Goal: Task Accomplishment & Management: Use online tool/utility

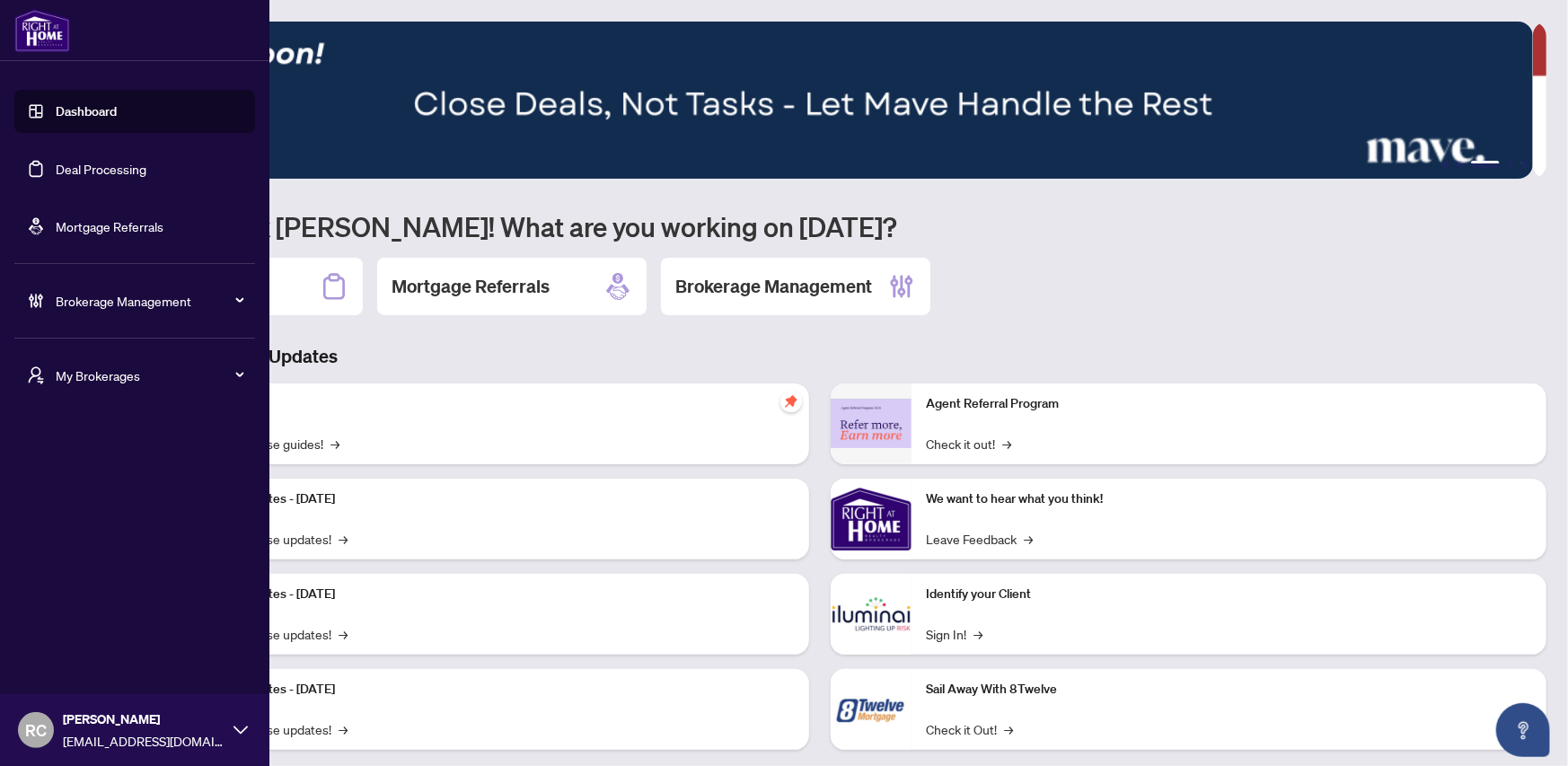
click at [132, 171] on link "Deal Processing" at bounding box center [101, 169] width 91 height 16
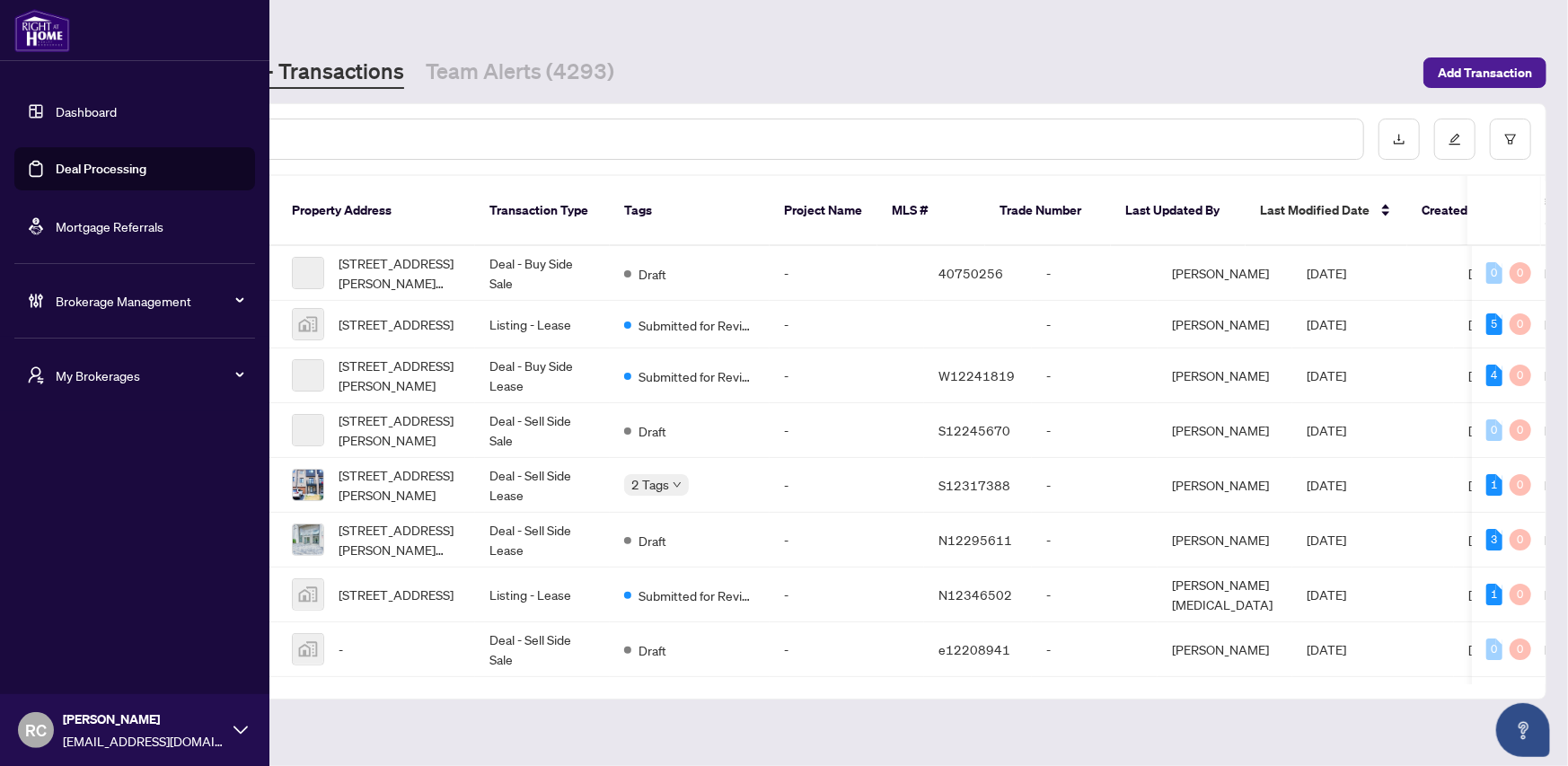
click at [229, 377] on span "My Brokerages" at bounding box center [149, 376] width 187 height 20
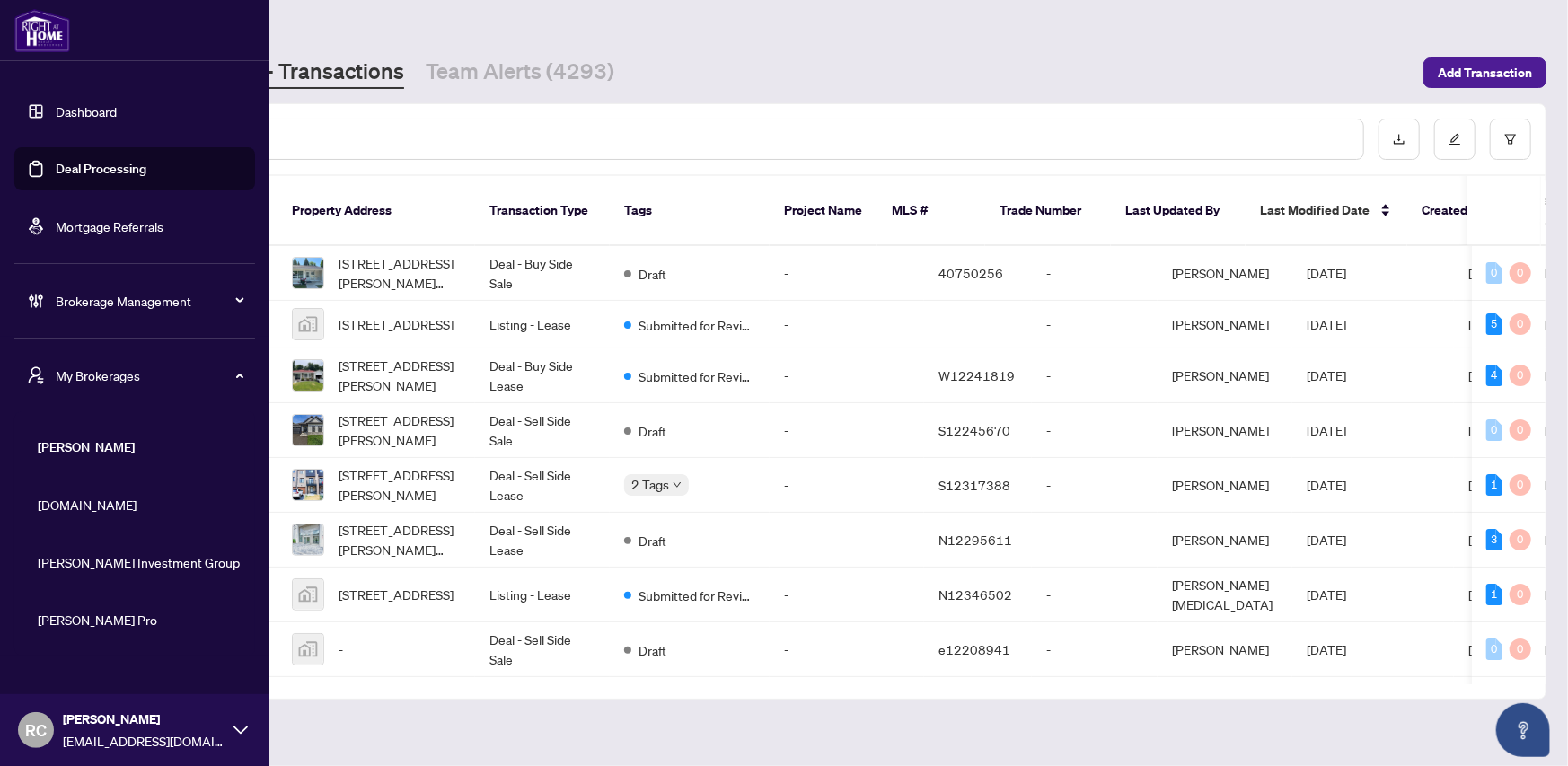
click at [104, 449] on span "[PERSON_NAME]" at bounding box center [141, 447] width 205 height 20
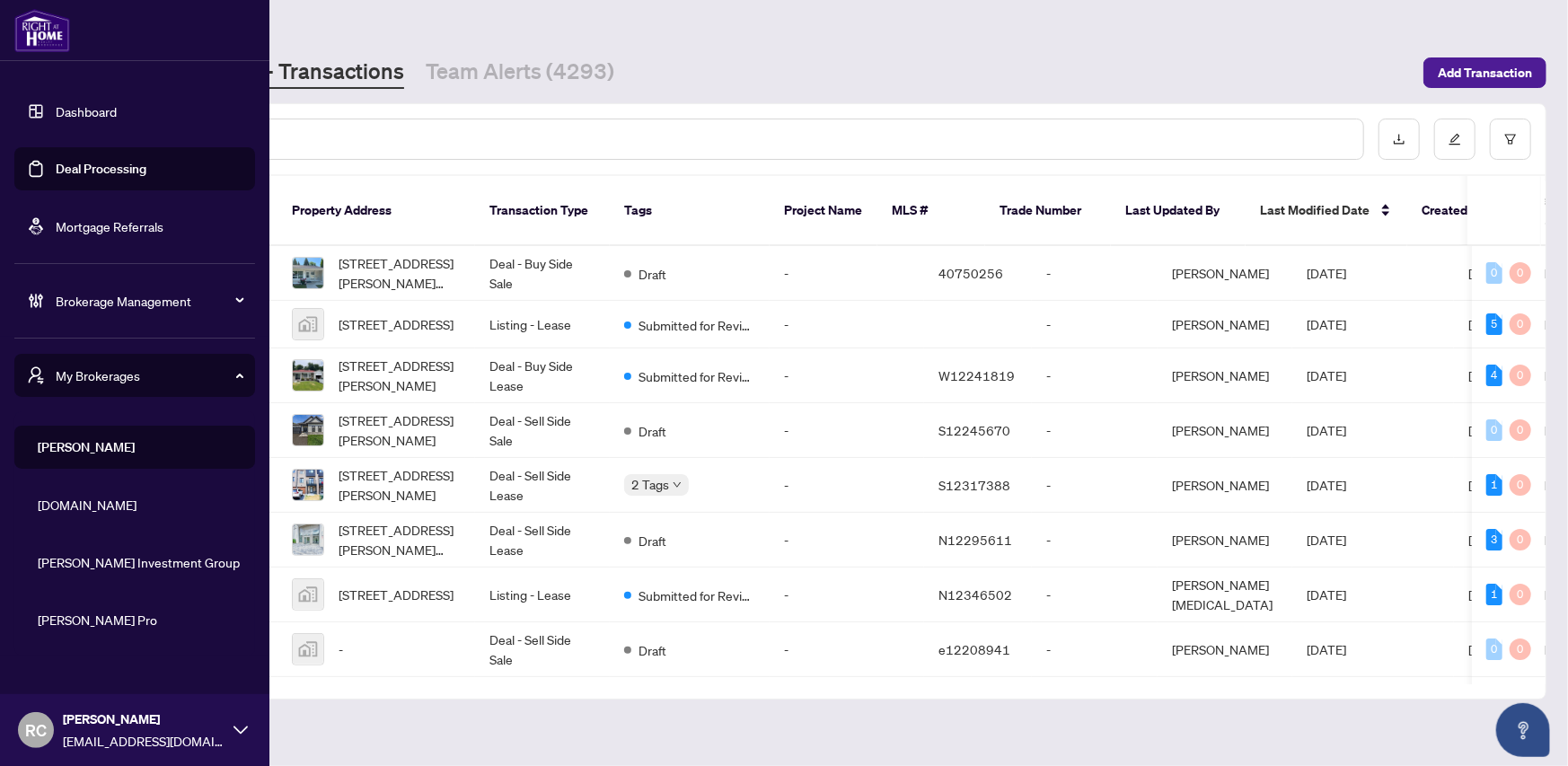
click at [51, 449] on span "[PERSON_NAME]" at bounding box center [141, 447] width 205 height 20
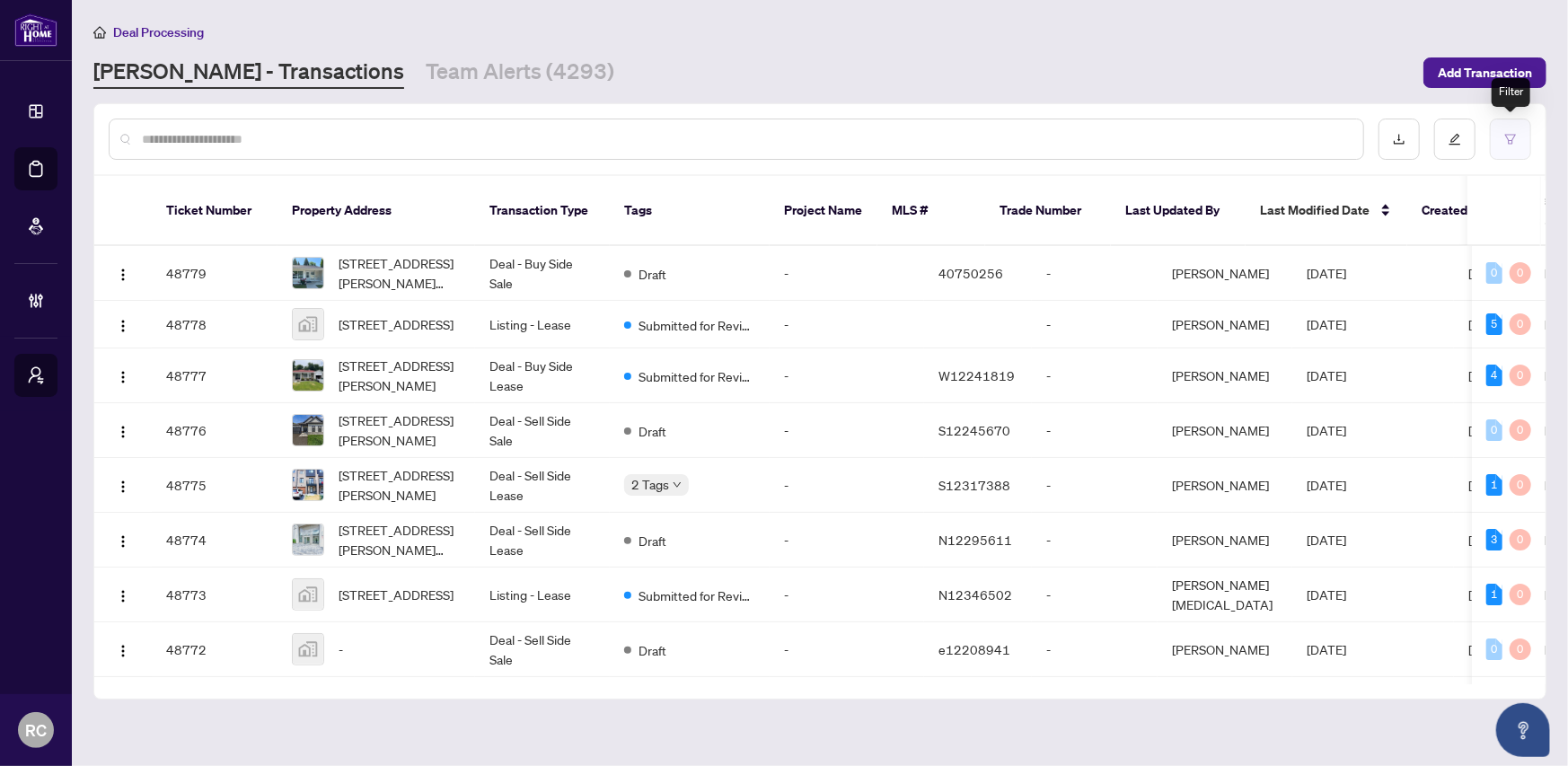
click at [1501, 145] on button "button" at bounding box center [1511, 140] width 42 height 42
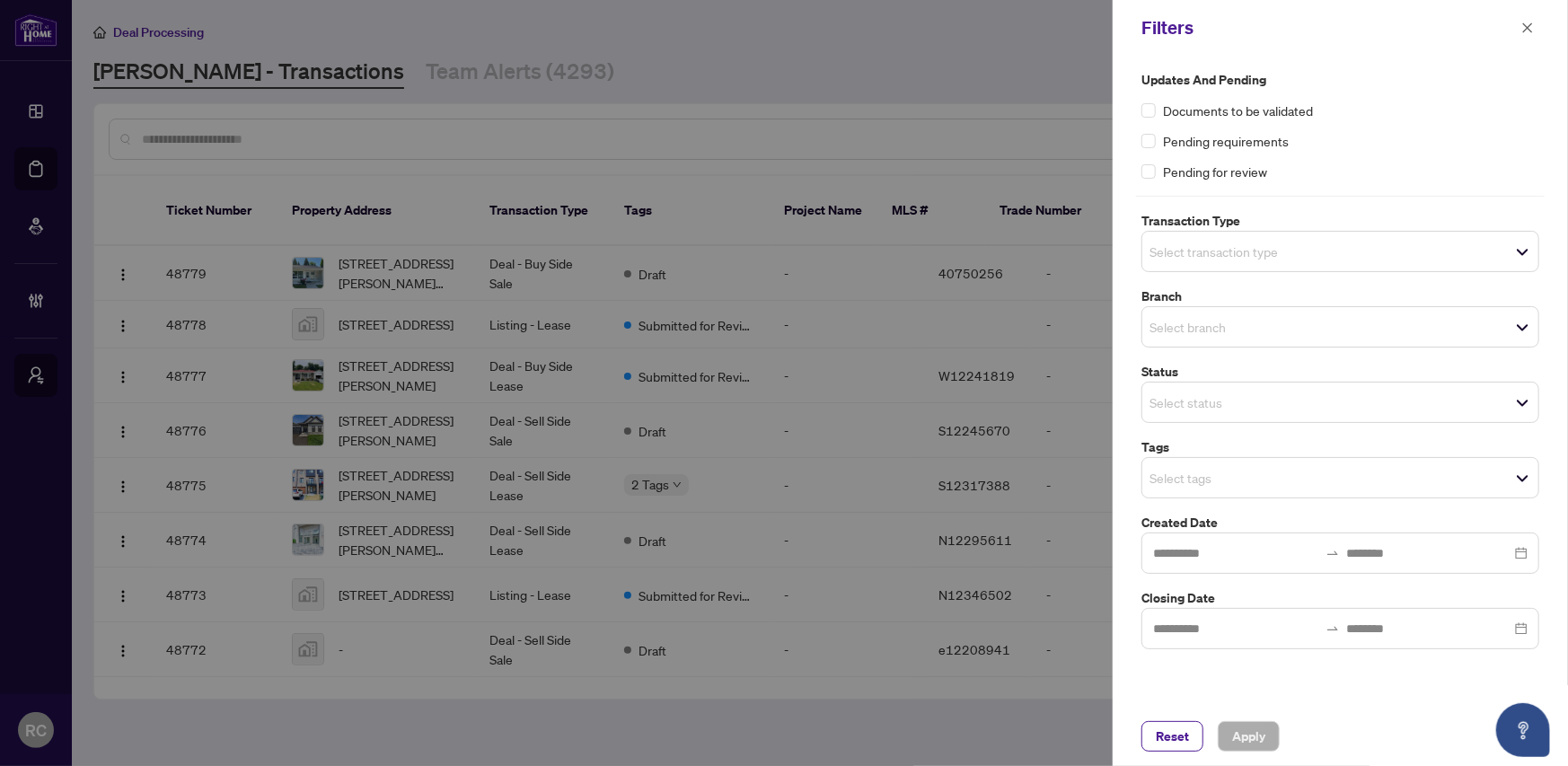
click at [1228, 402] on input "search" at bounding box center [1212, 403] width 126 height 22
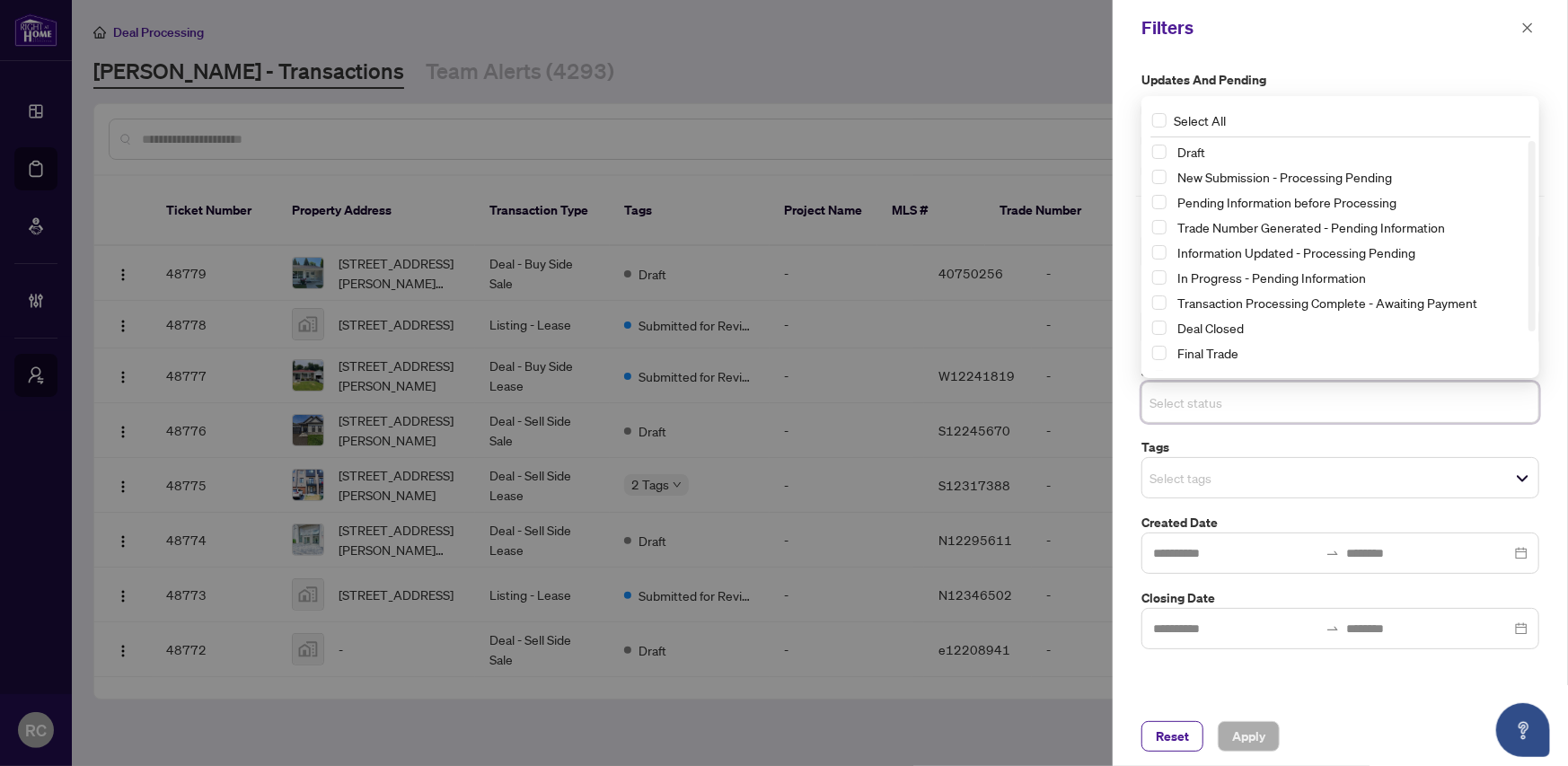
click at [1357, 70] on label "Updates and Pending" at bounding box center [1340, 80] width 398 height 20
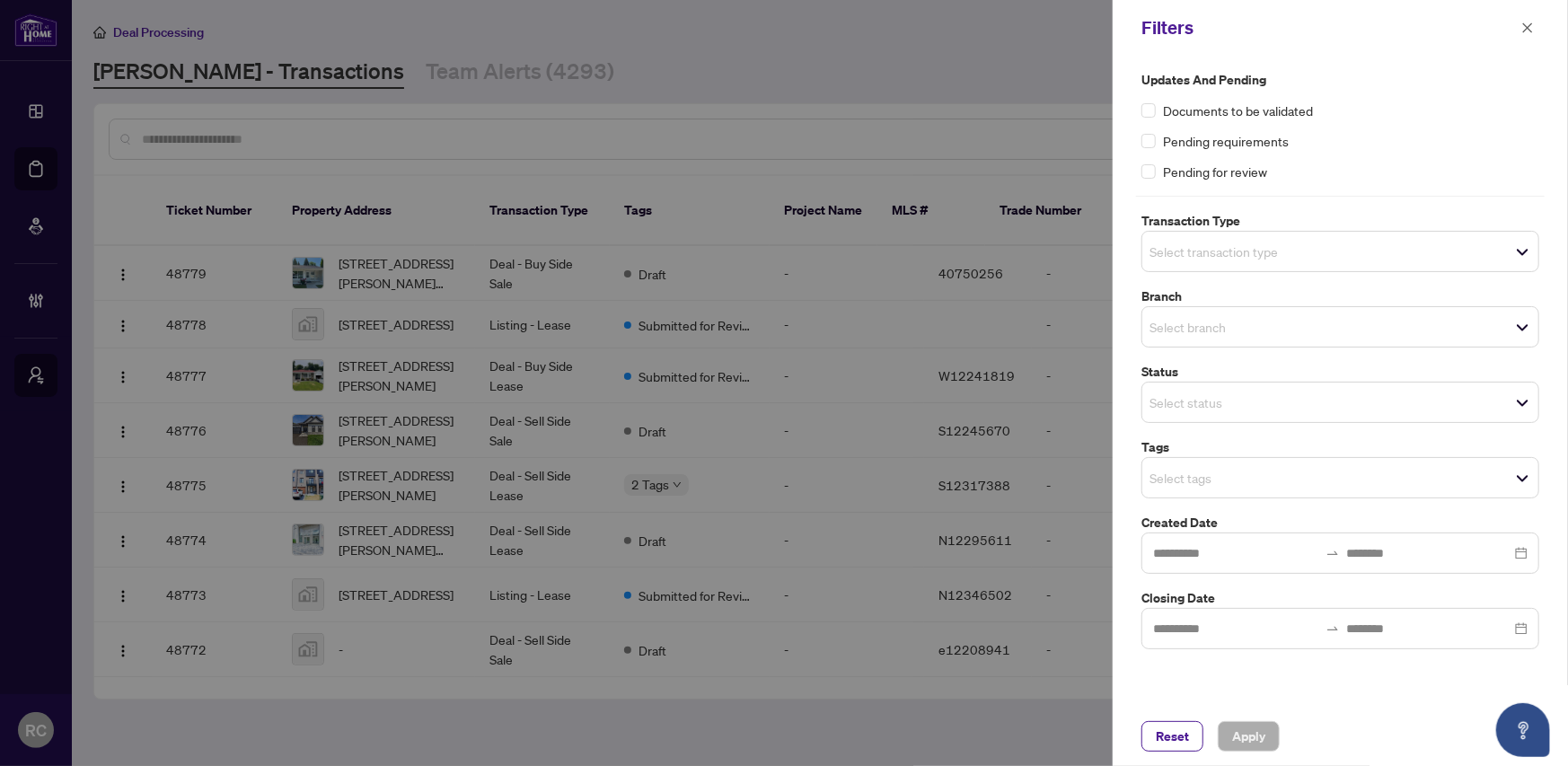
click at [1257, 489] on span "Select tags" at bounding box center [1340, 478] width 397 height 25
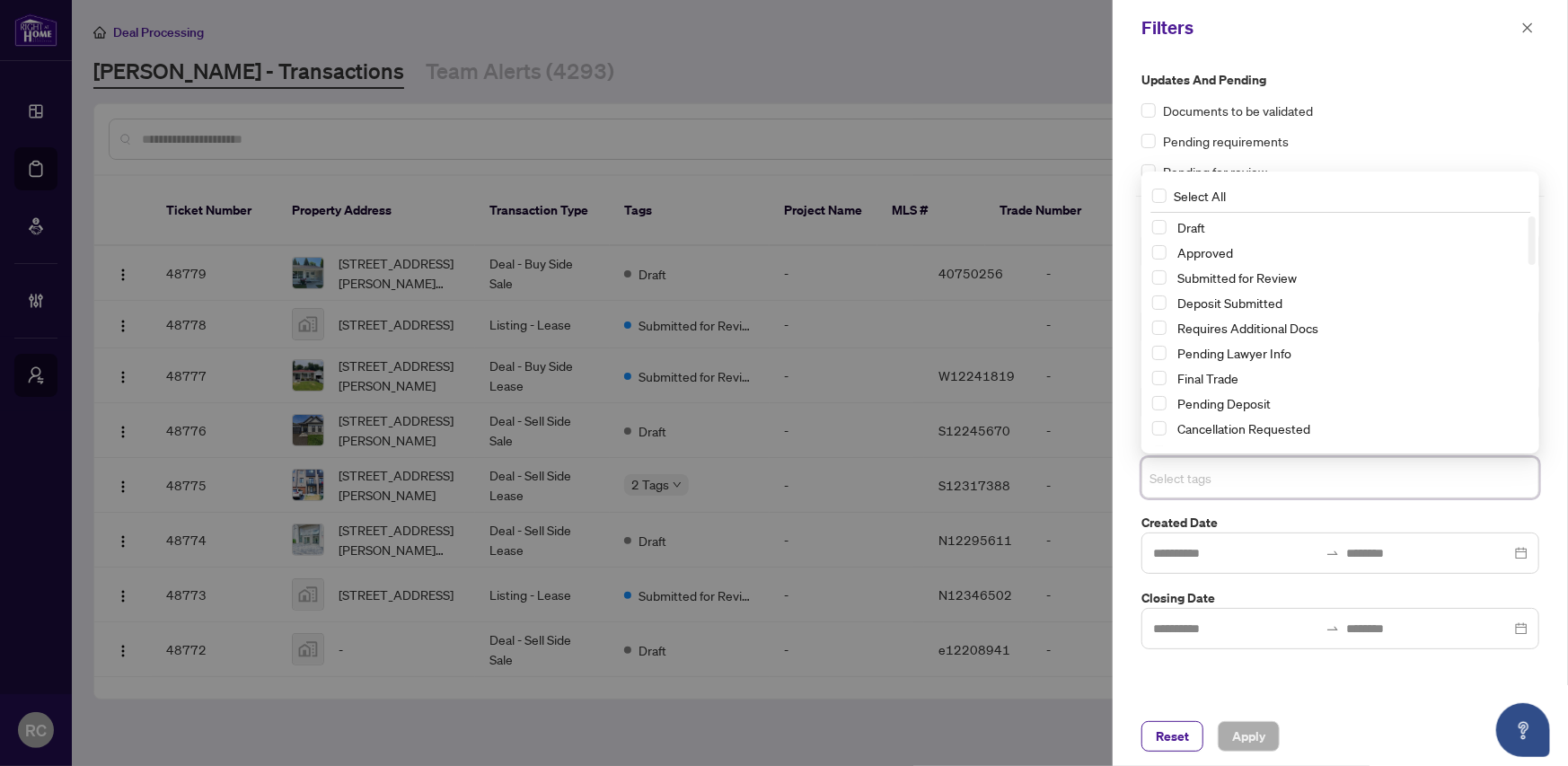
click at [1384, 130] on div "Updates and Pending Documents to be validated Pending requirements Pending for …" at bounding box center [1340, 125] width 398 height 112
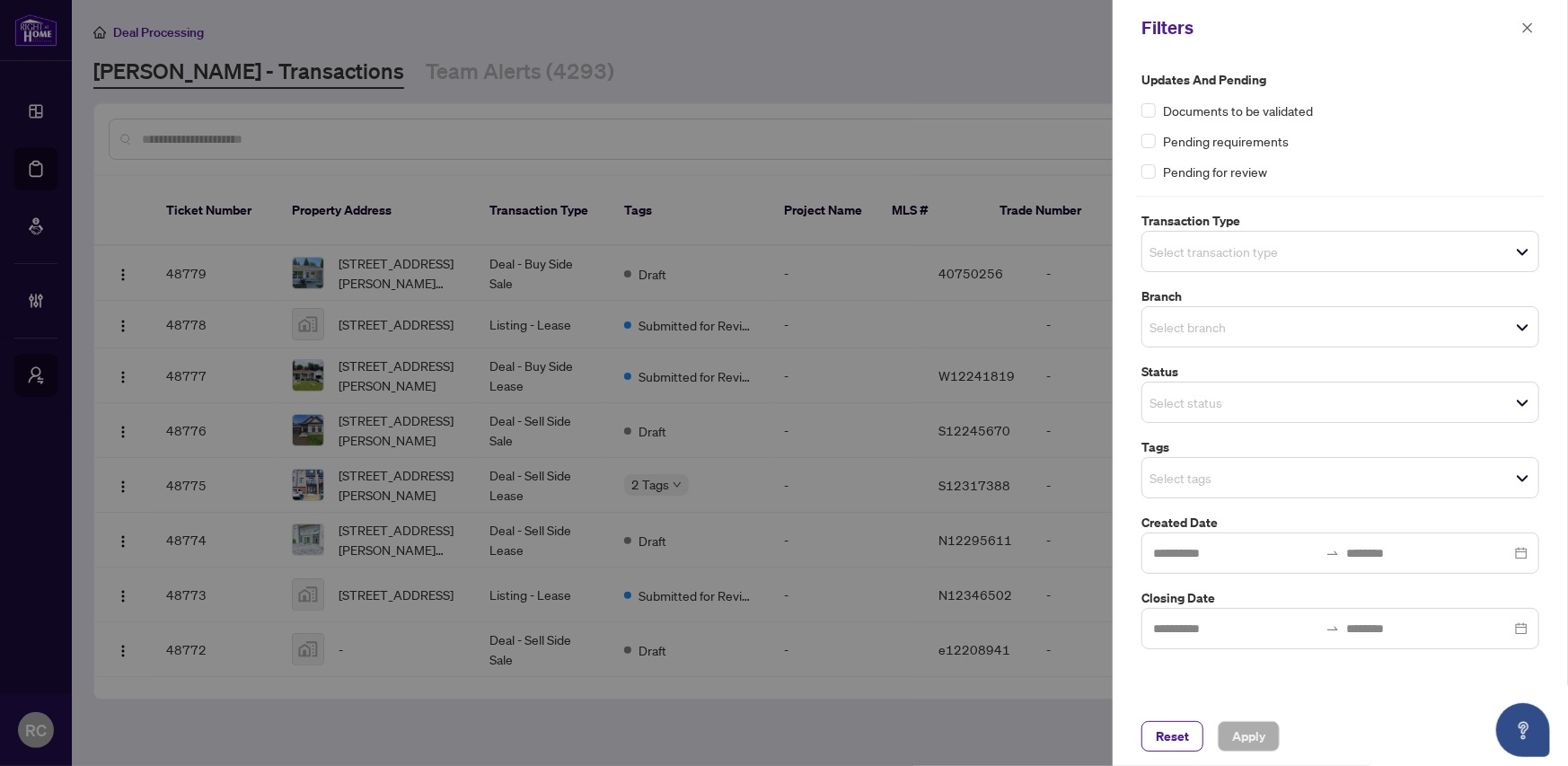
click at [468, 75] on div at bounding box center [784, 383] width 1568 height 766
click at [1527, 27] on icon "close" at bounding box center [1528, 27] width 10 height 10
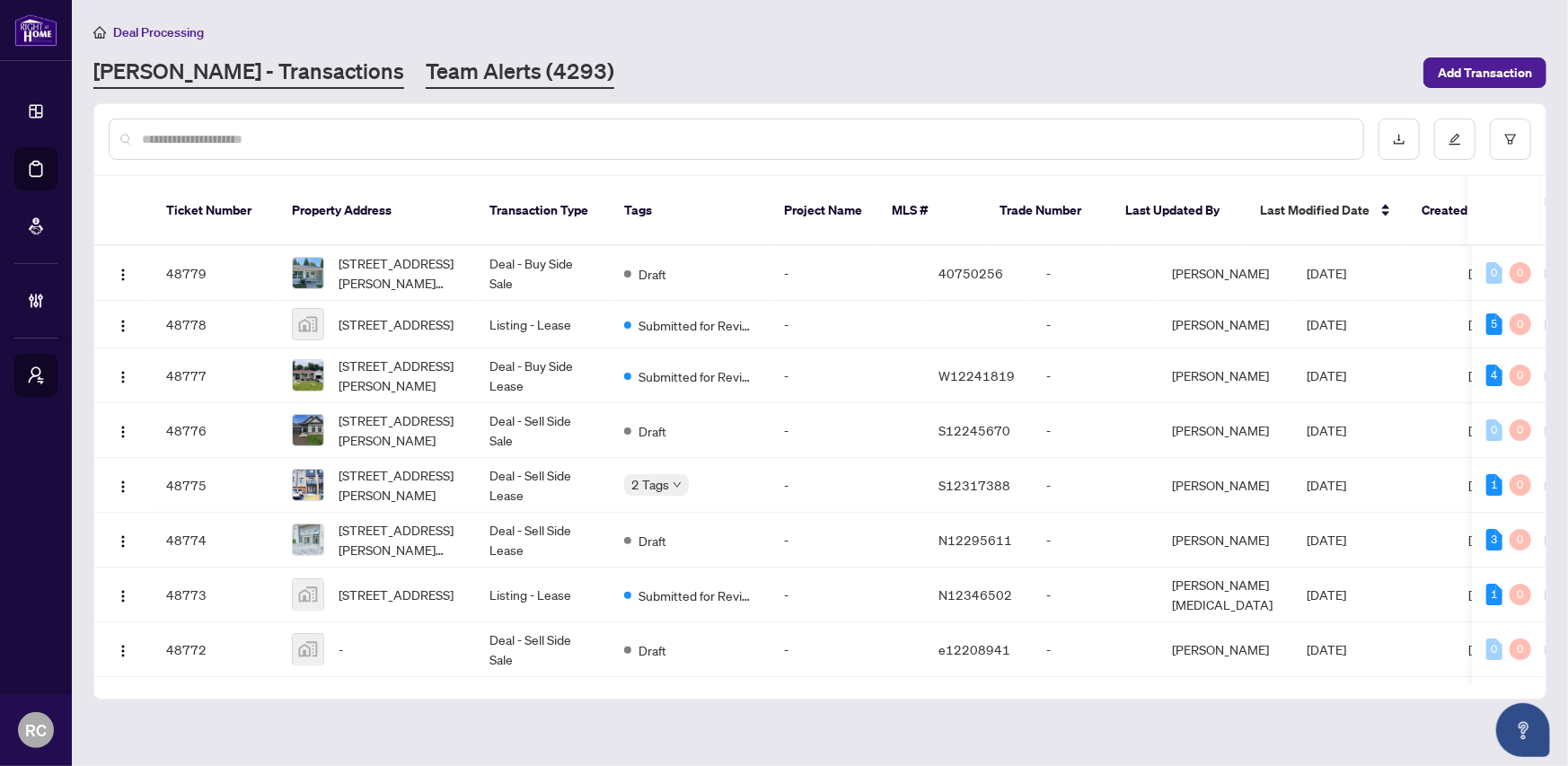
click at [426, 67] on link "Team Alerts (4293)" at bounding box center [520, 73] width 189 height 33
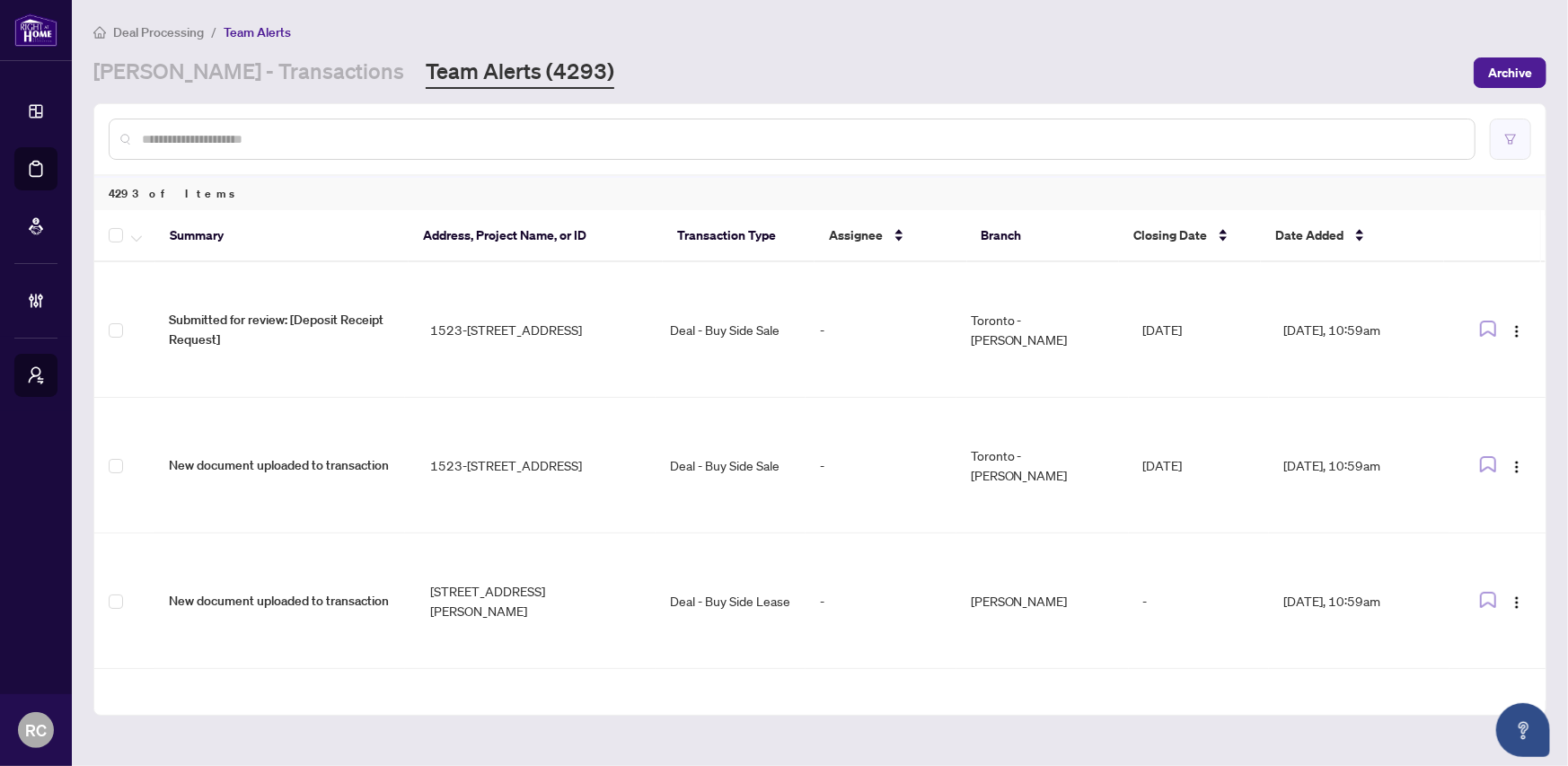
click at [1509, 139] on icon "filter" at bounding box center [1511, 139] width 11 height 10
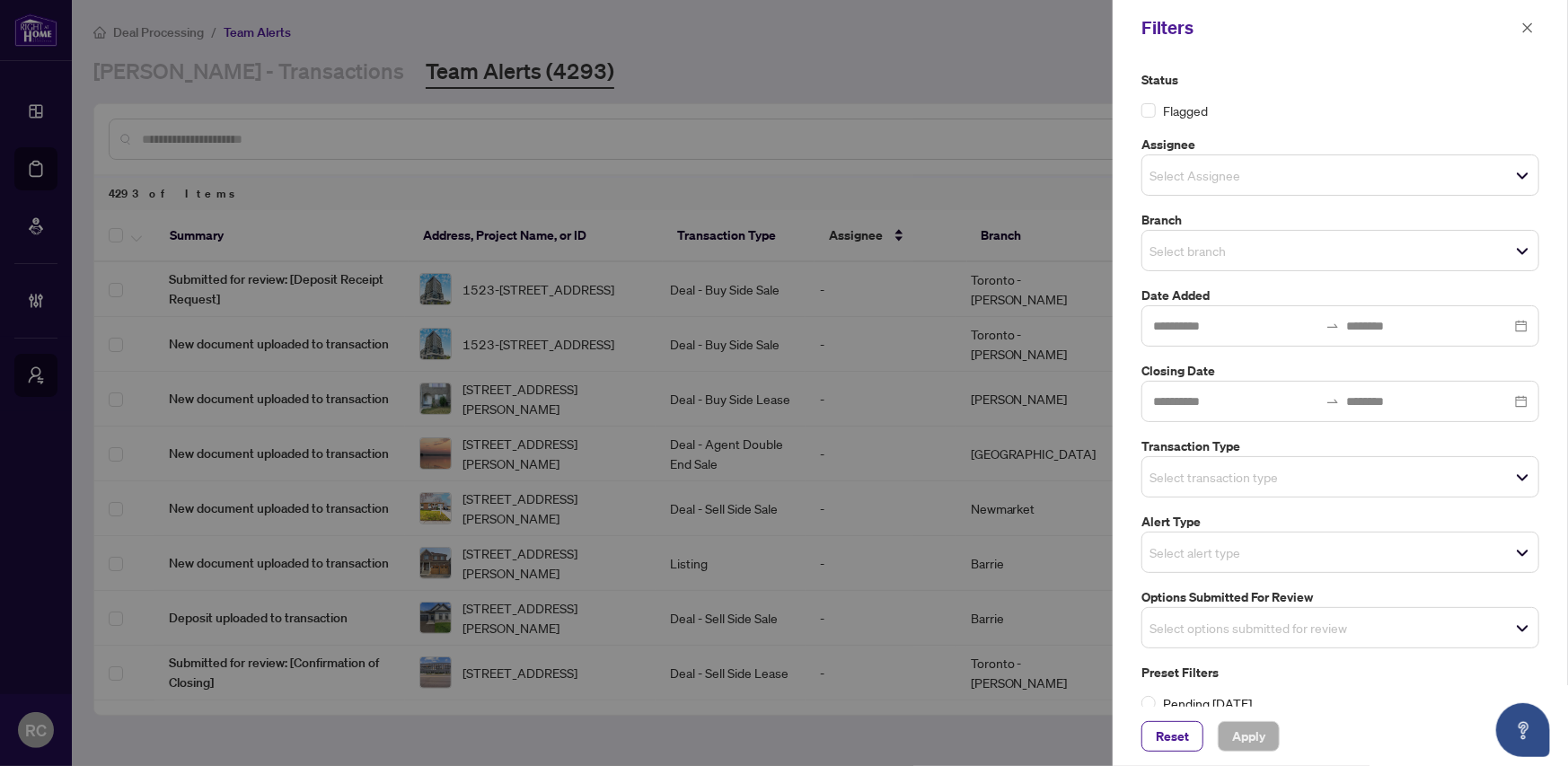
click at [1255, 485] on input "search" at bounding box center [1212, 477] width 126 height 22
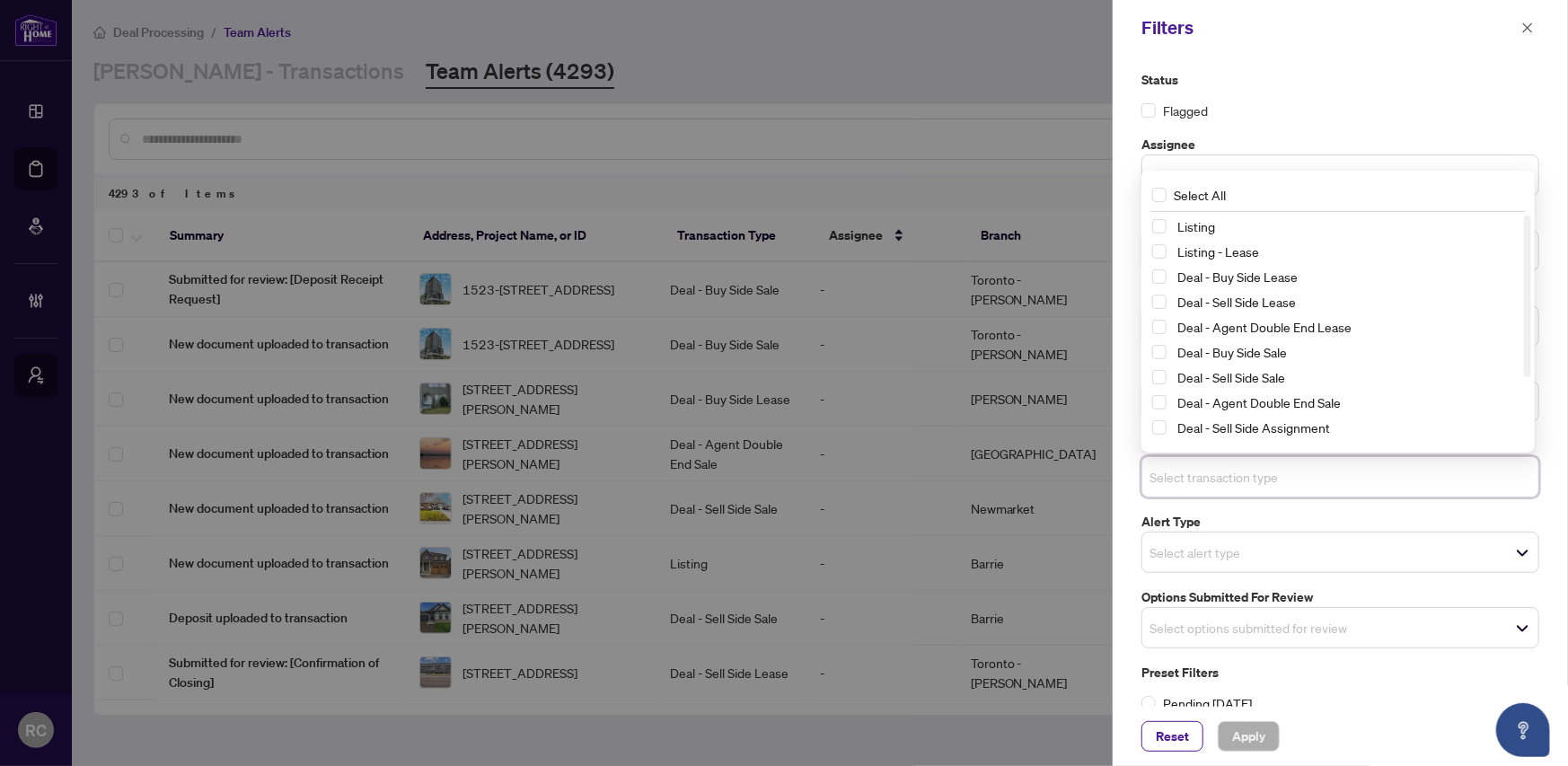
click at [1327, 84] on label "Status" at bounding box center [1340, 80] width 398 height 20
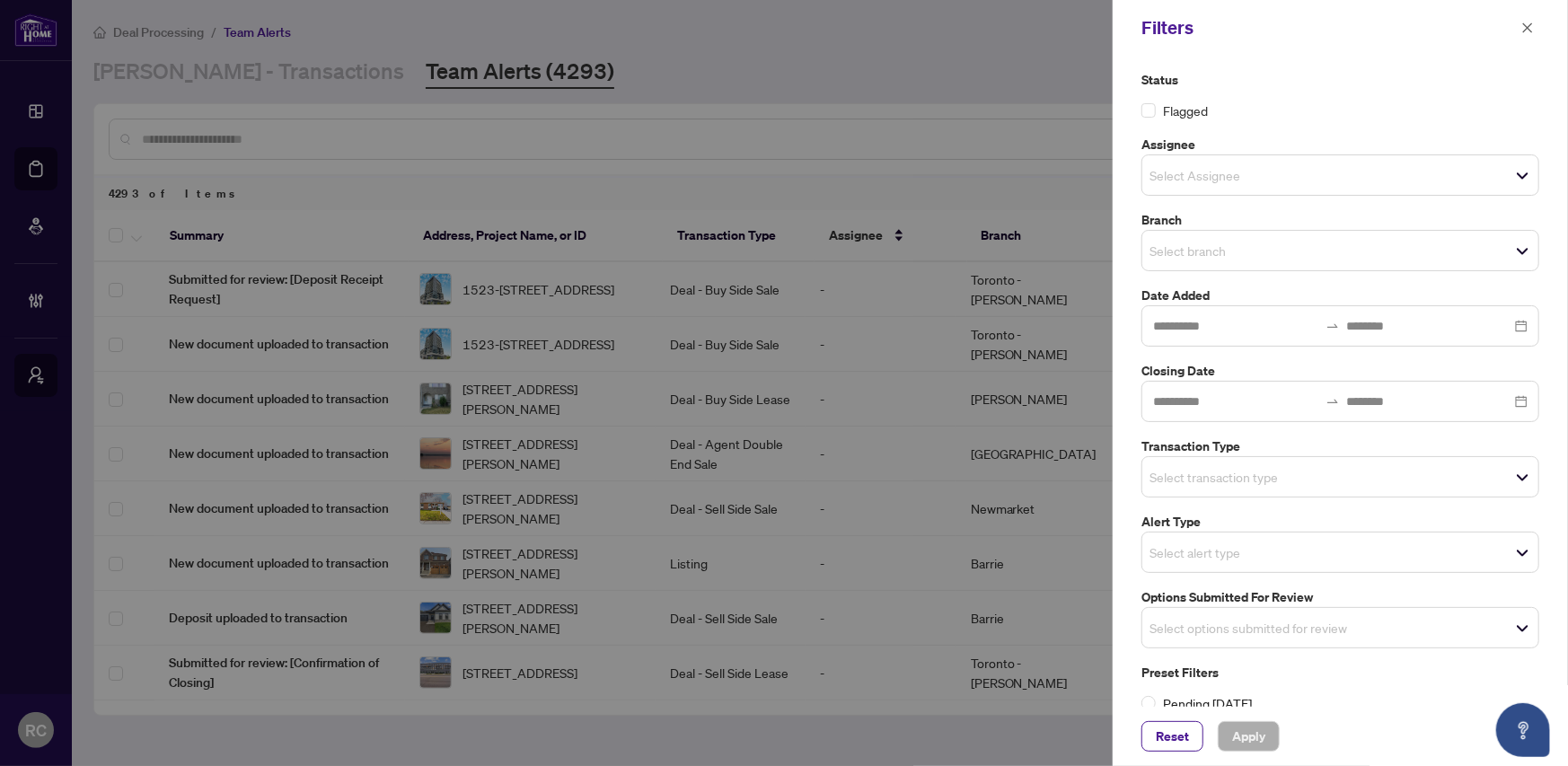
click at [1314, 182] on span "Select Assignee" at bounding box center [1340, 175] width 397 height 25
click at [1327, 111] on div "Flagged" at bounding box center [1340, 111] width 398 height 20
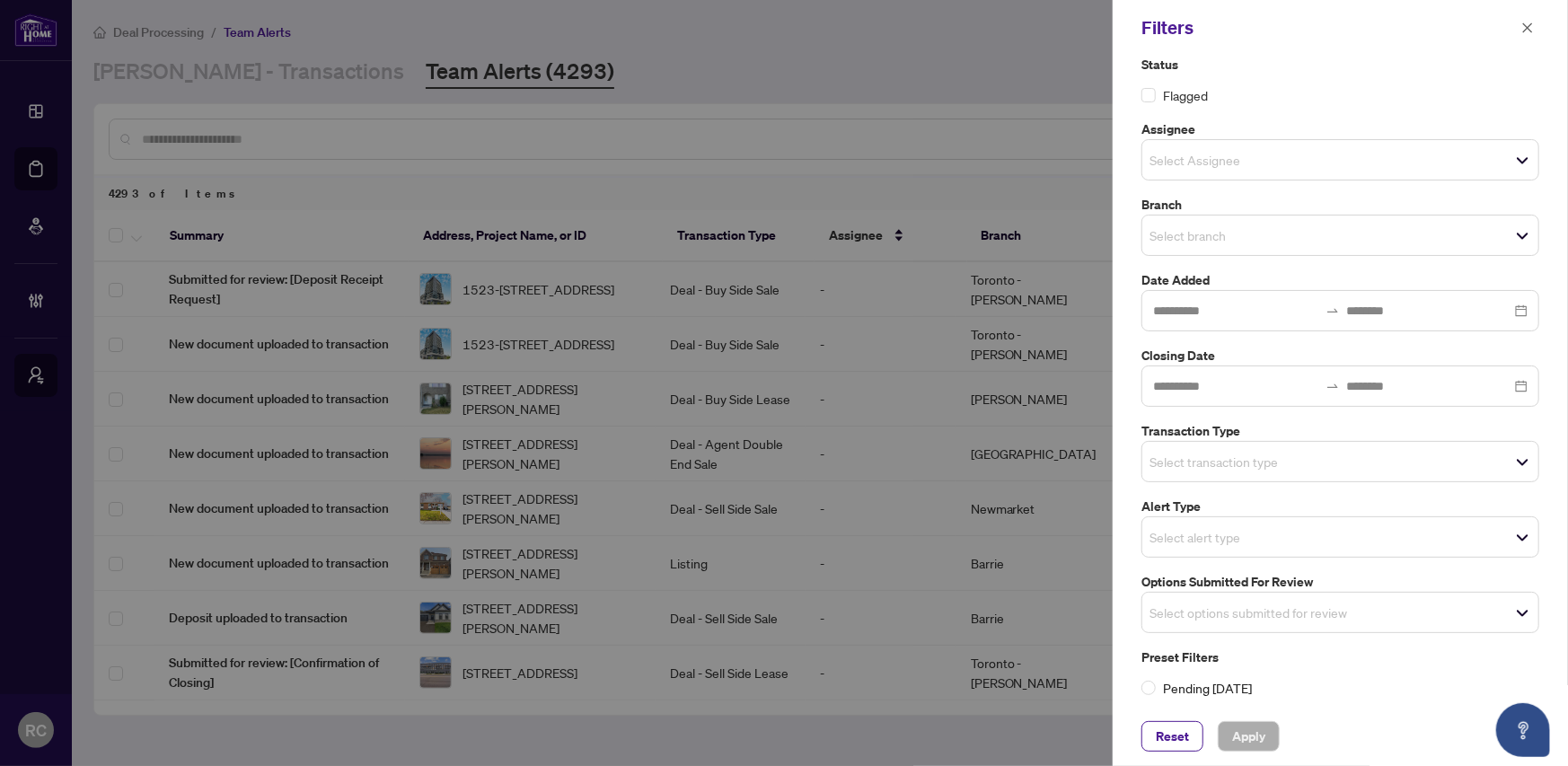
scroll to position [18, 0]
click at [1302, 532] on span "Select alert type" at bounding box center [1340, 535] width 397 height 25
click at [1318, 78] on div "Status Flagged" at bounding box center [1340, 76] width 398 height 50
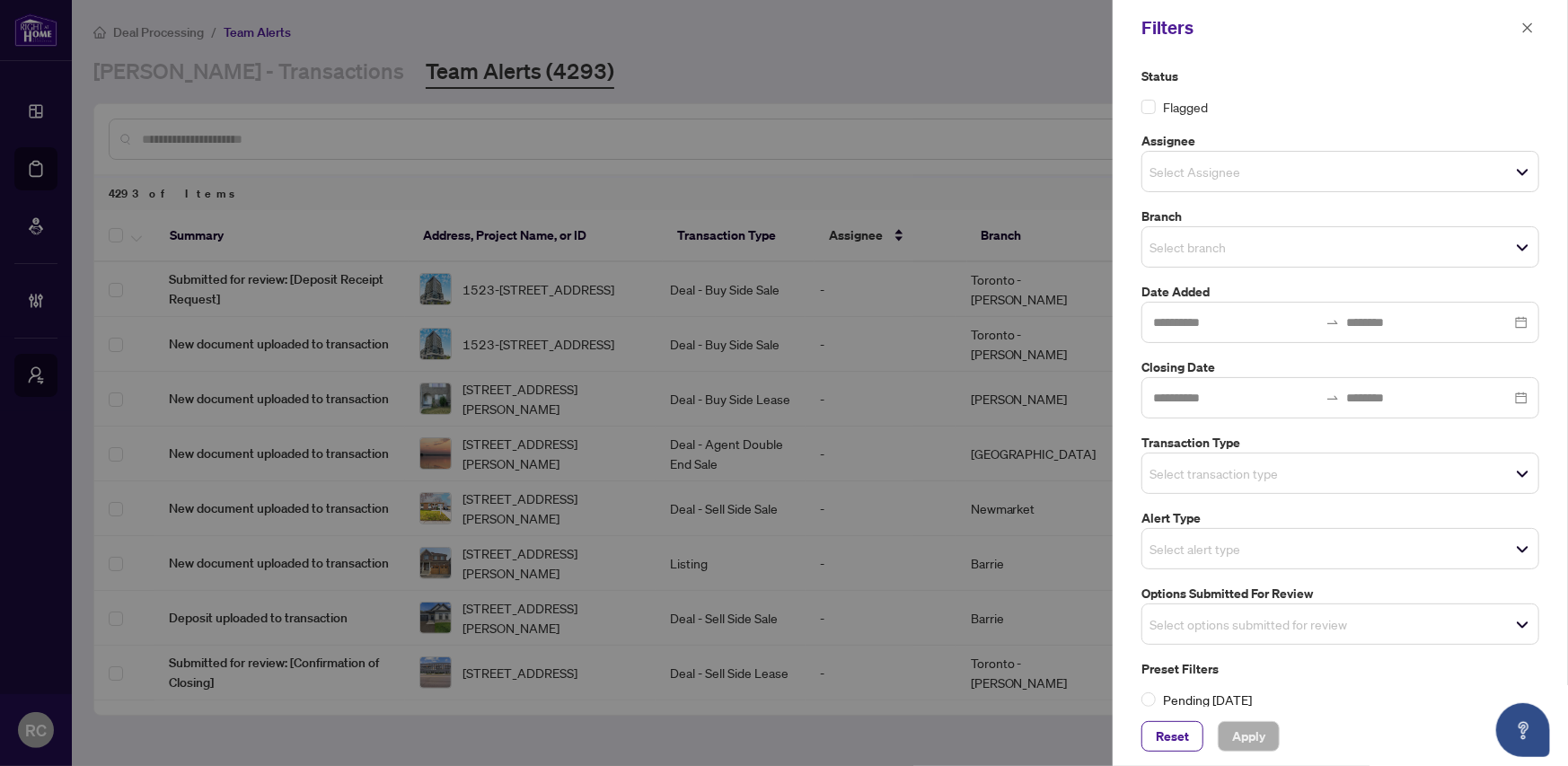
scroll to position [0, 0]
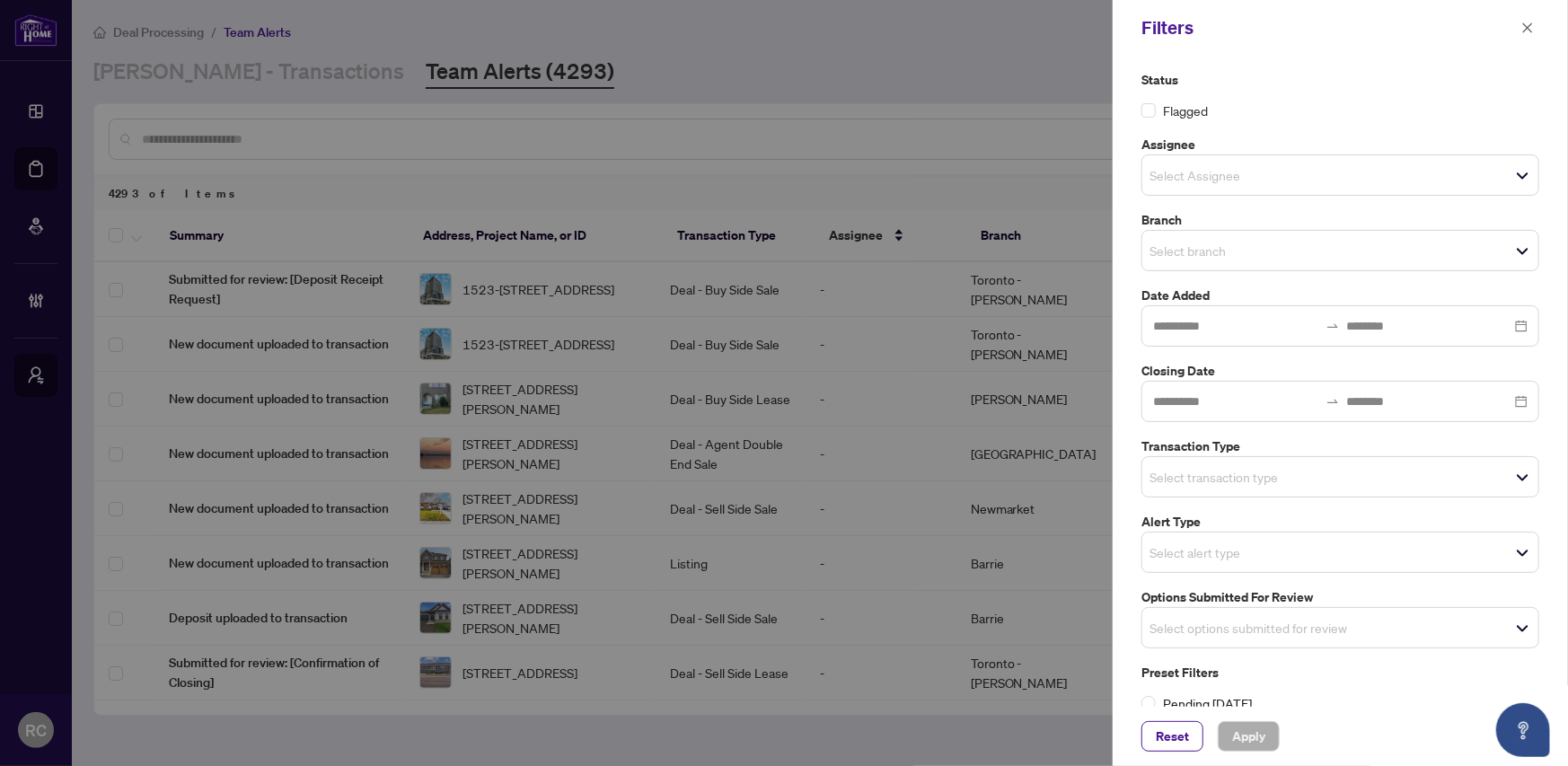
click at [1030, 29] on div at bounding box center [784, 383] width 1568 height 766
click at [1532, 29] on icon "close" at bounding box center [1528, 28] width 13 height 13
